Goal: Download file/media

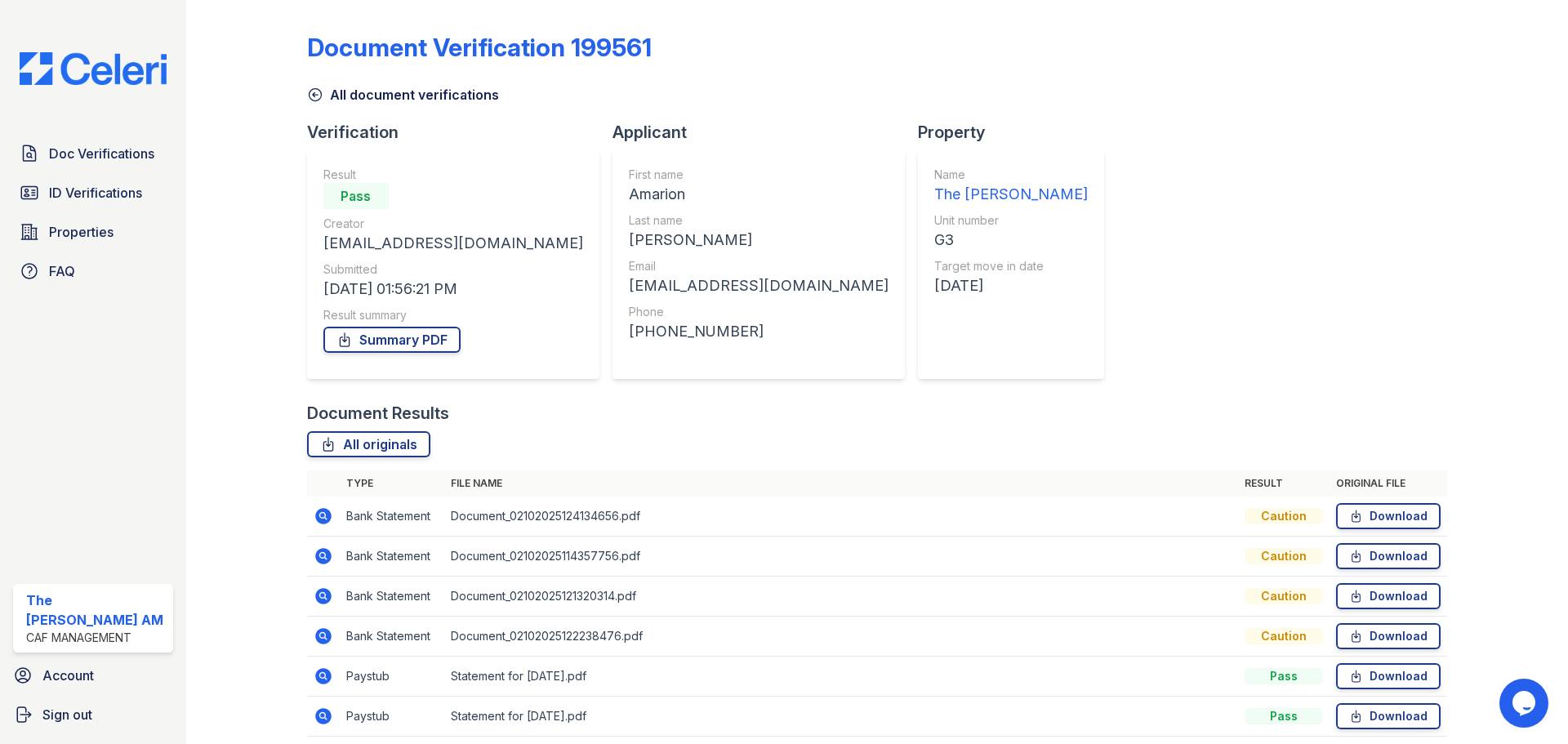
scroll to position [65, 0]
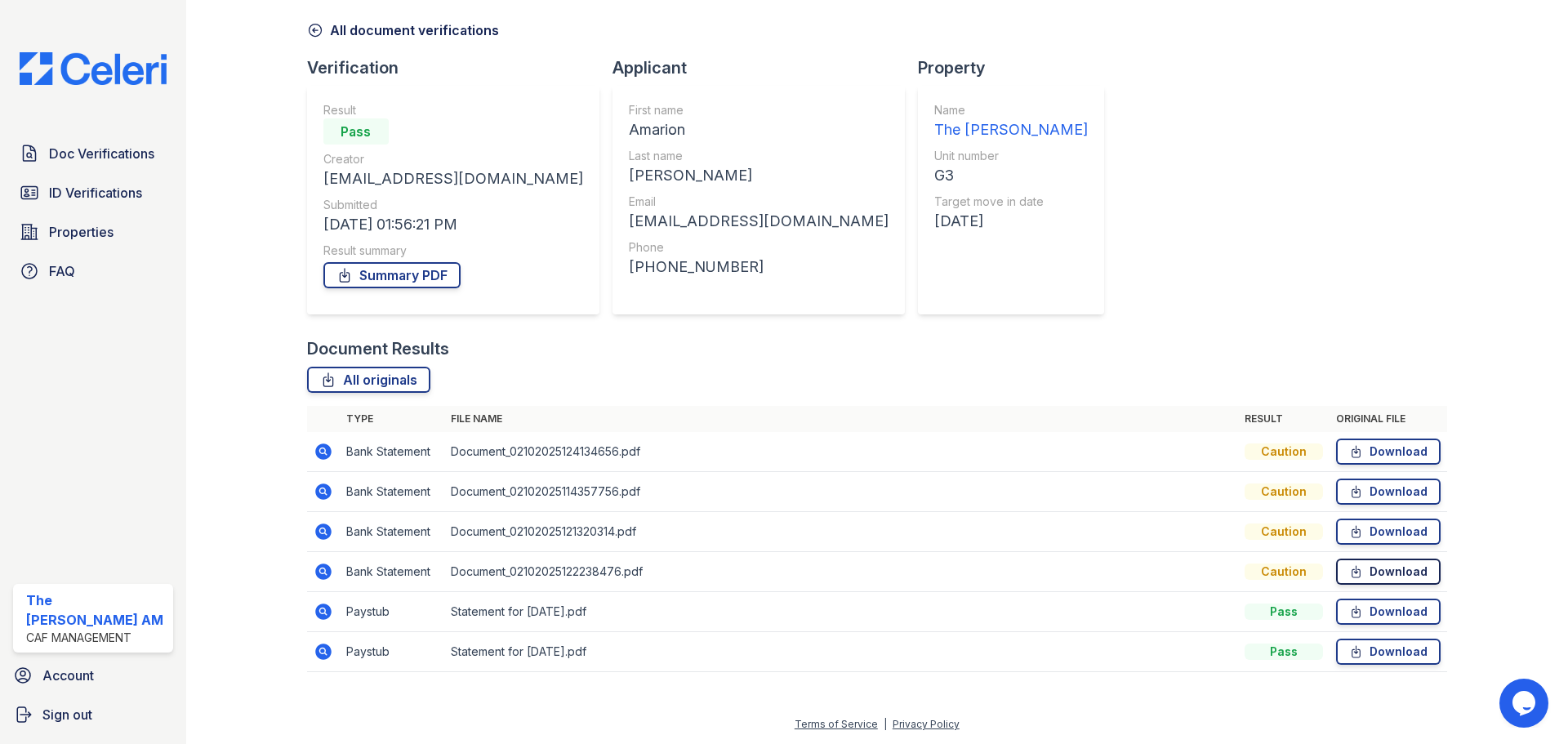
click at [1373, 573] on link "Download" at bounding box center [1389, 571] width 105 height 26
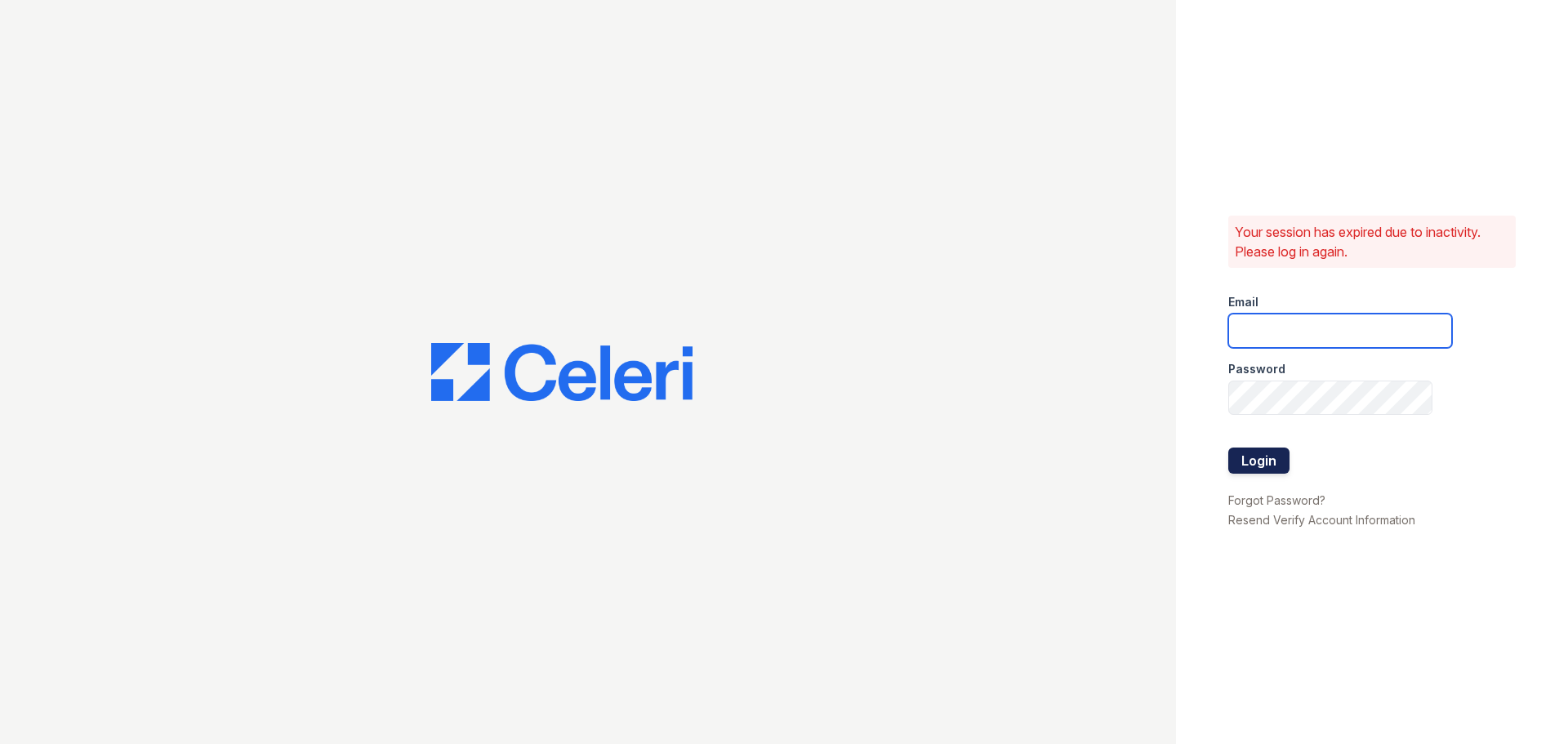
type input "crosby.am@cafmanagement.com"
click at [1276, 459] on button "Login" at bounding box center [1259, 460] width 61 height 26
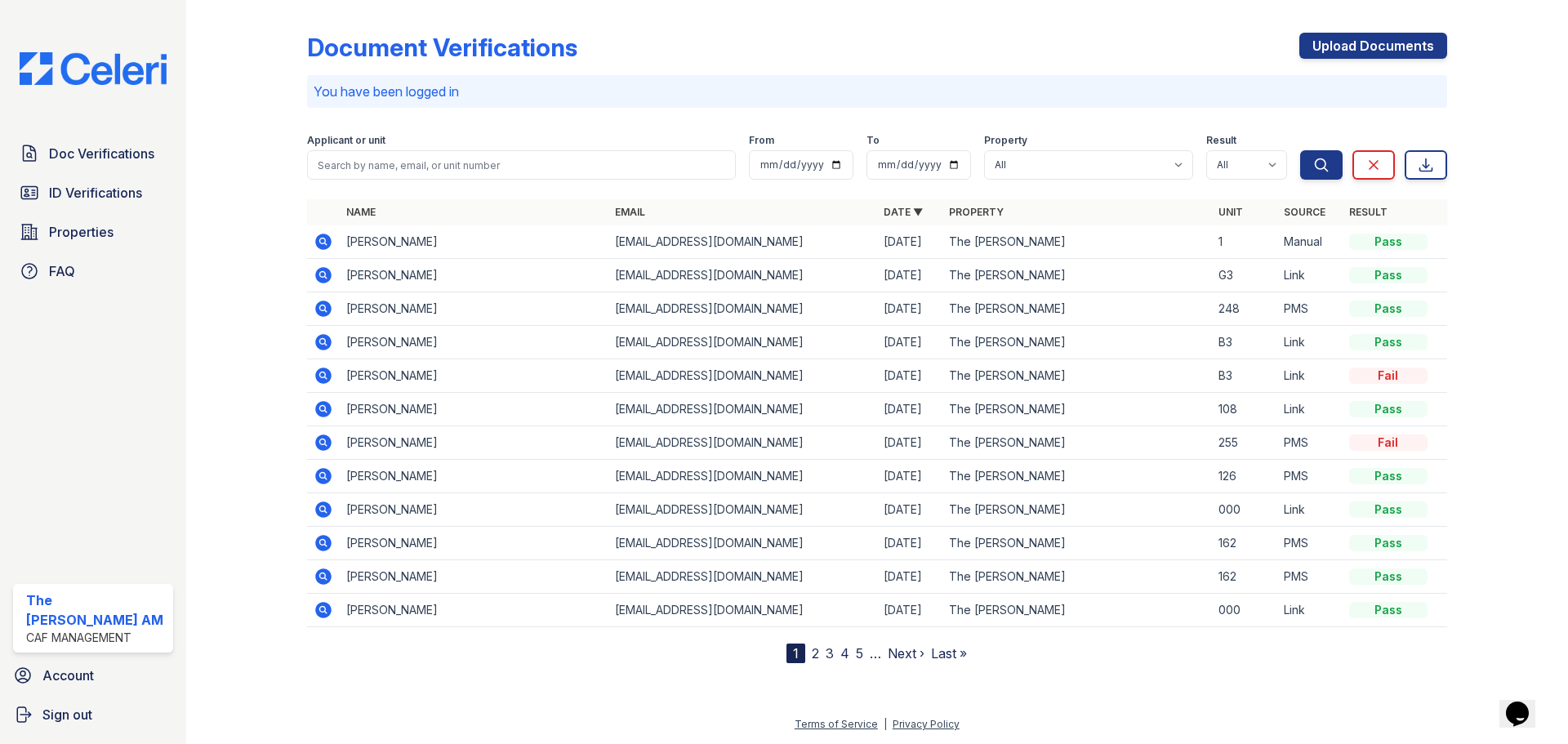
click at [322, 276] on icon at bounding box center [323, 274] width 20 height 20
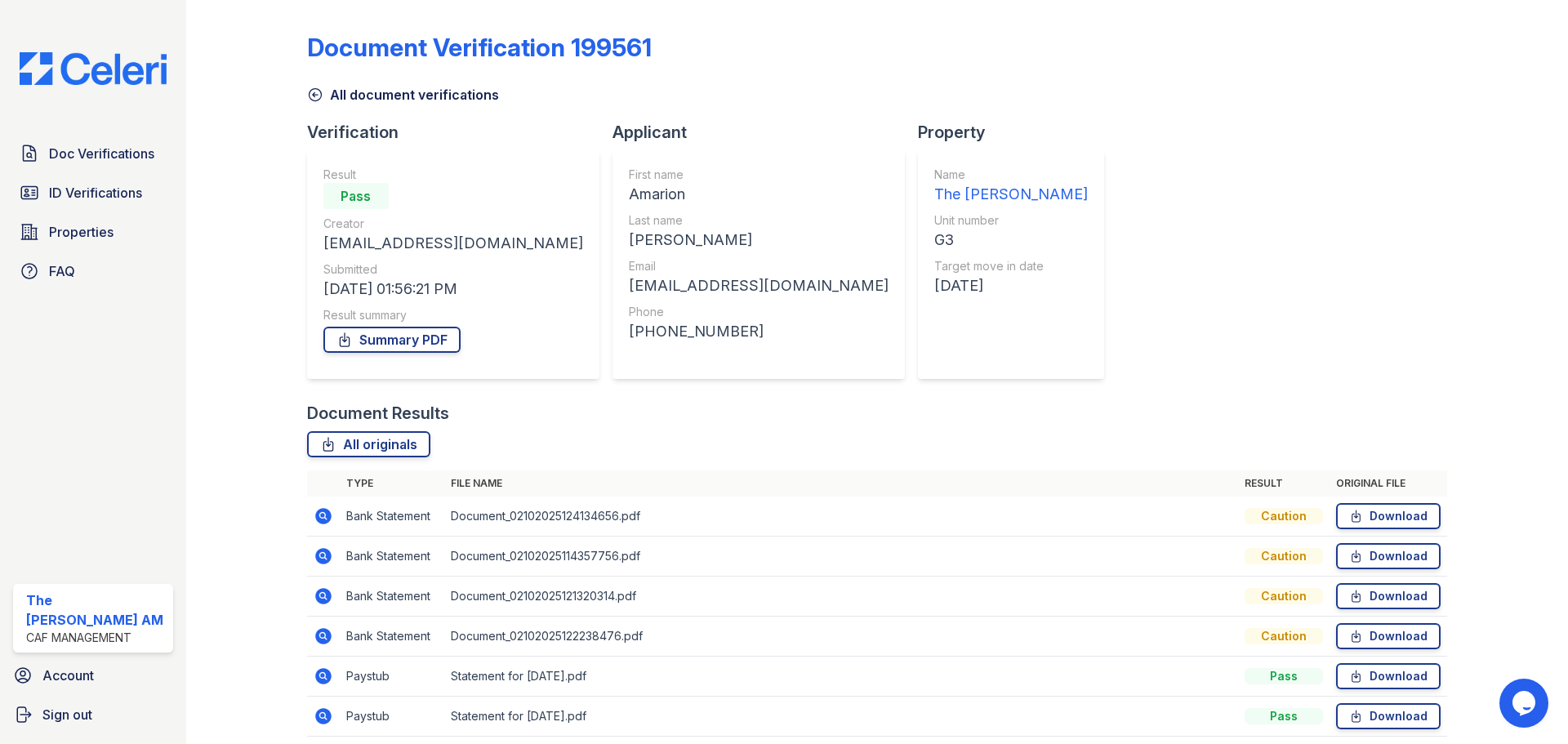
scroll to position [65, 0]
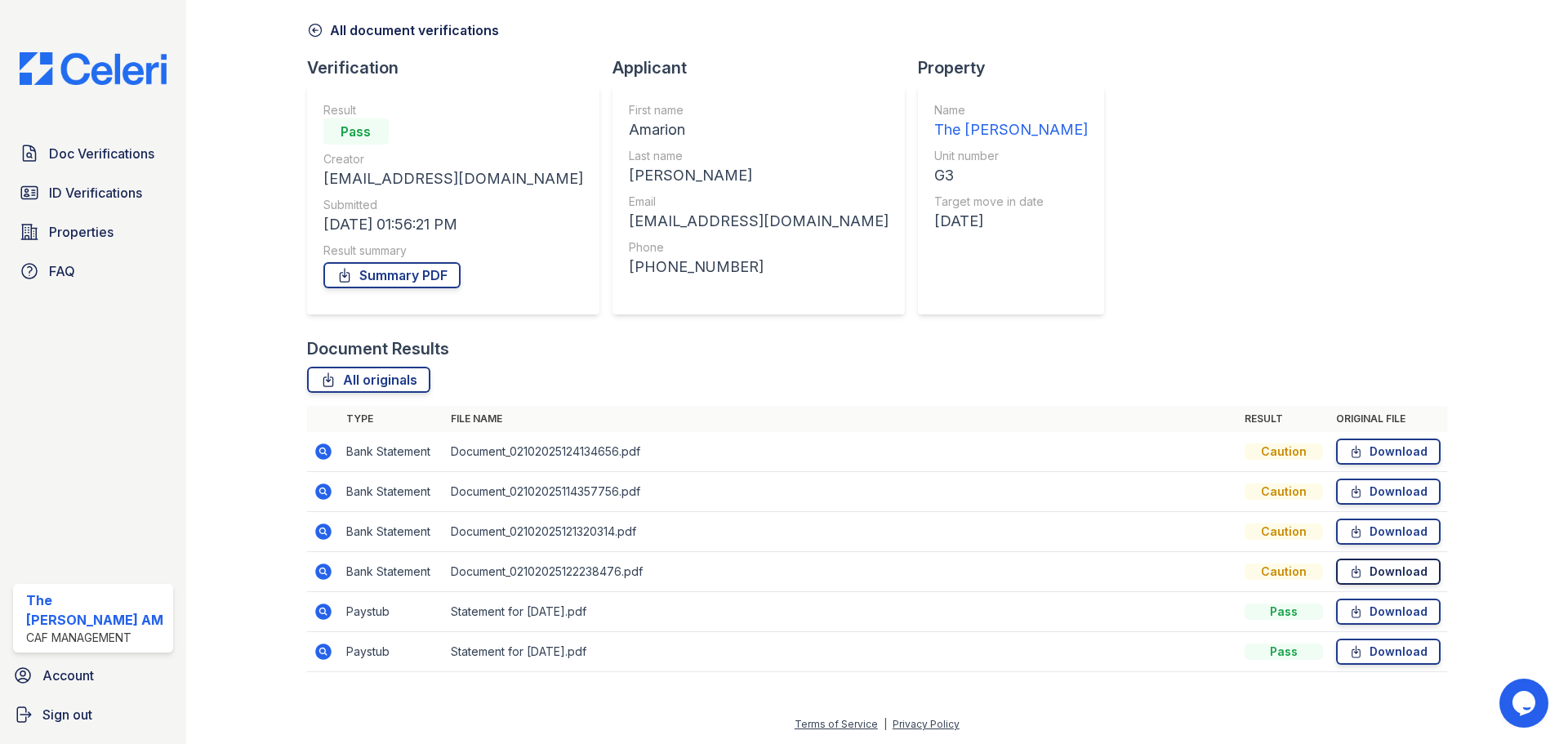
click at [1354, 565] on link "Download" at bounding box center [1389, 571] width 105 height 26
click at [1364, 538] on link "Download" at bounding box center [1389, 531] width 105 height 26
click at [1354, 487] on link "Download" at bounding box center [1389, 491] width 105 height 26
click at [1380, 451] on link "Download" at bounding box center [1389, 451] width 105 height 26
